Goal: Find specific page/section: Find specific page/section

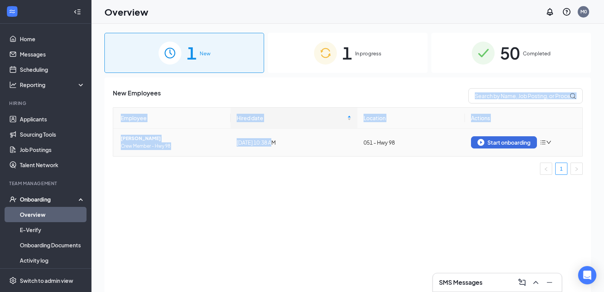
drag, startPoint x: 315, startPoint y: 85, endPoint x: 343, endPoint y: 192, distance: 110.9
click at [317, 158] on div "New Employees Employee Hired date Location Actions [PERSON_NAME] Crew Member - …" at bounding box center [347, 193] width 487 height 233
click at [345, 193] on div "New Employees Employee Hired date Location Actions [PERSON_NAME] Crew Member - …" at bounding box center [347, 193] width 487 height 233
click at [319, 173] on ul "1" at bounding box center [348, 168] width 470 height 12
drag, startPoint x: 212, startPoint y: 102, endPoint x: 452, endPoint y: 187, distance: 254.8
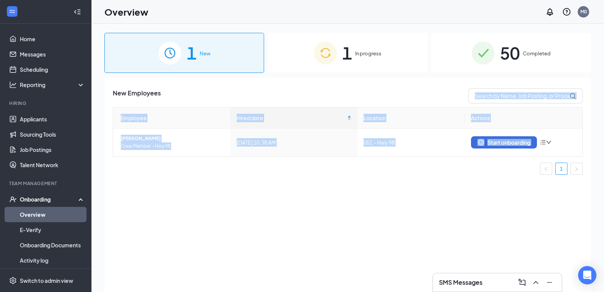
click at [450, 184] on div "New Employees Employee Hired date Location Actions [PERSON_NAME] Crew Member - …" at bounding box center [347, 193] width 487 height 233
click at [389, 176] on div "Employee Hired date Location Actions [PERSON_NAME] Crew Member - Hwy 98 [DATE] …" at bounding box center [348, 144] width 470 height 74
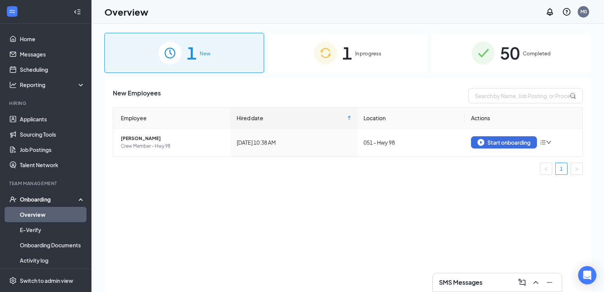
click at [42, 210] on link "Overview" at bounding box center [52, 214] width 65 height 15
click at [40, 116] on link "Applicants" at bounding box center [52, 118] width 65 height 15
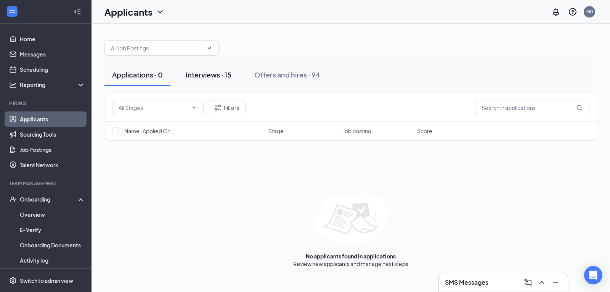
click at [202, 77] on div "Interviews · 15" at bounding box center [209, 75] width 46 height 10
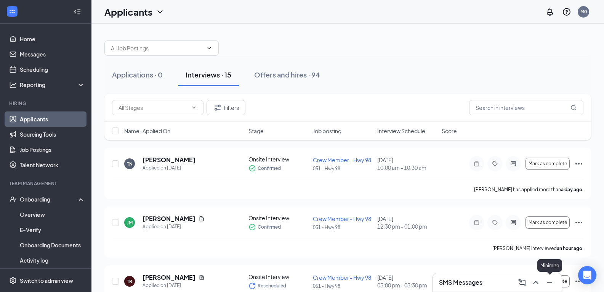
click at [549, 284] on icon "Minimize" at bounding box center [549, 282] width 9 height 9
click at [279, 76] on div "Offers and hires · 94" at bounding box center [287, 75] width 66 height 10
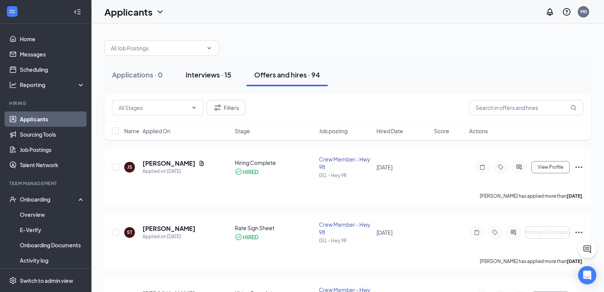
click at [197, 78] on div "Interviews · 15" at bounding box center [209, 75] width 46 height 10
